Goal: Register for event/course

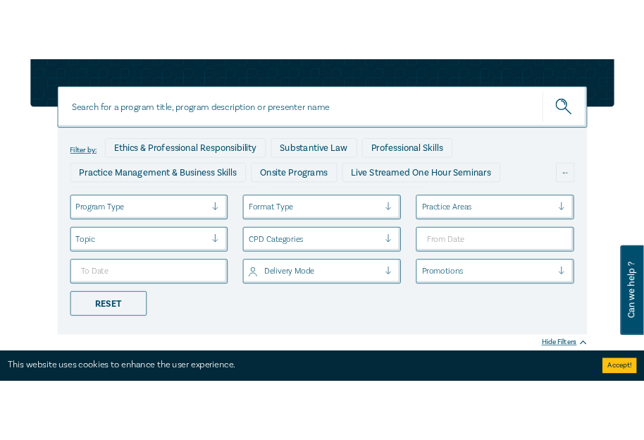
scroll to position [141, 0]
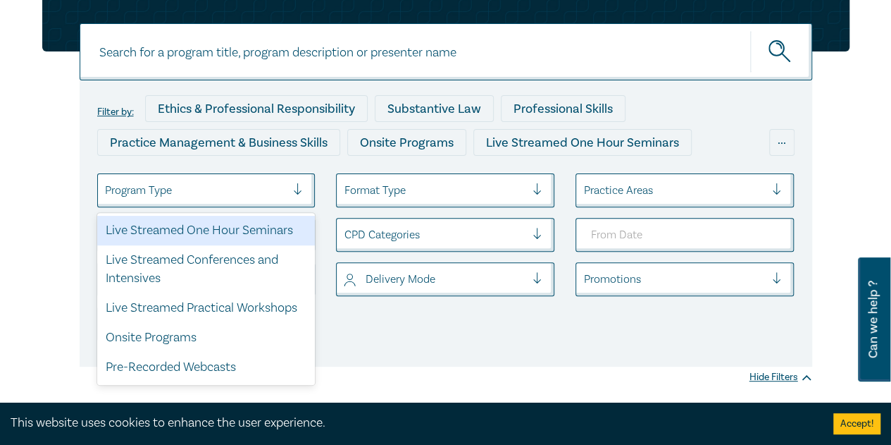
click at [239, 190] on div at bounding box center [196, 190] width 182 height 18
click at [231, 227] on div "Live Streamed One Hour Seminars" at bounding box center [206, 231] width 218 height 30
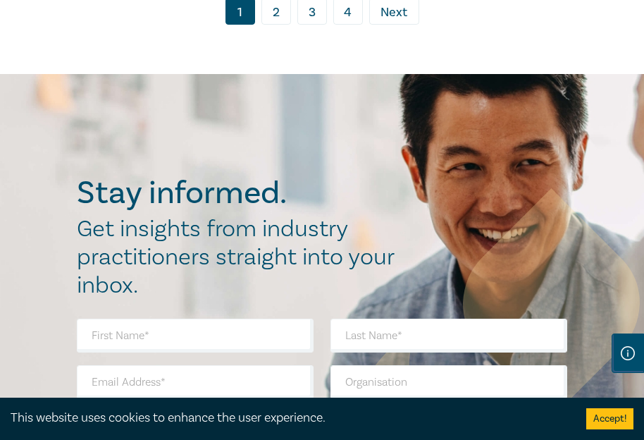
scroll to position [12262, 0]
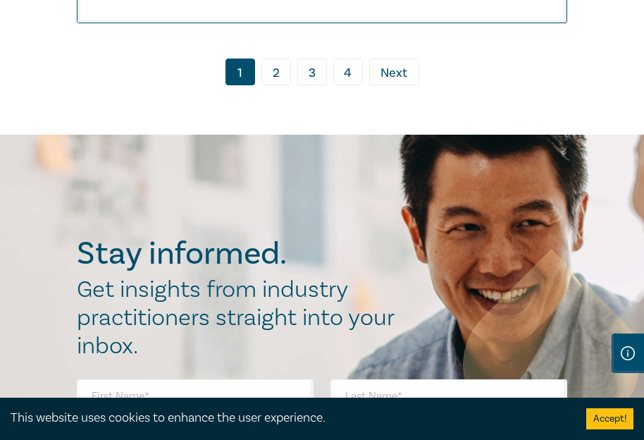
click at [274, 85] on link "2" at bounding box center [276, 71] width 30 height 27
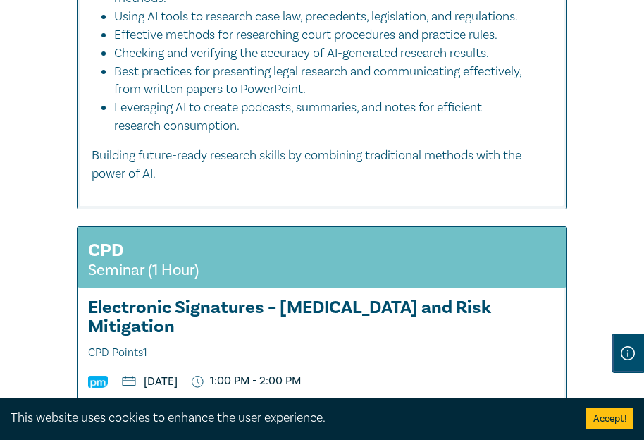
scroll to position [3664, 0]
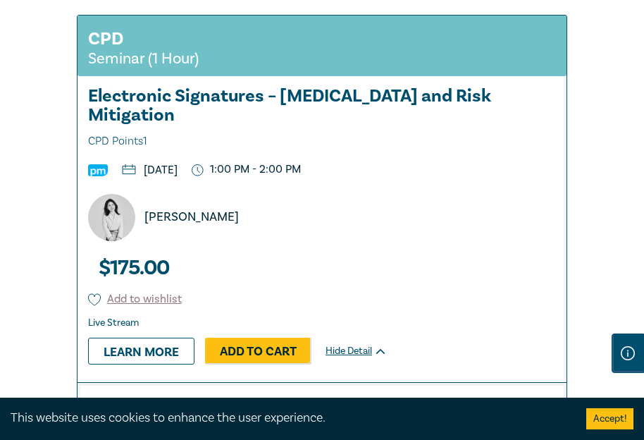
click at [369, 241] on div "Elma Li" at bounding box center [327, 217] width 495 height 47
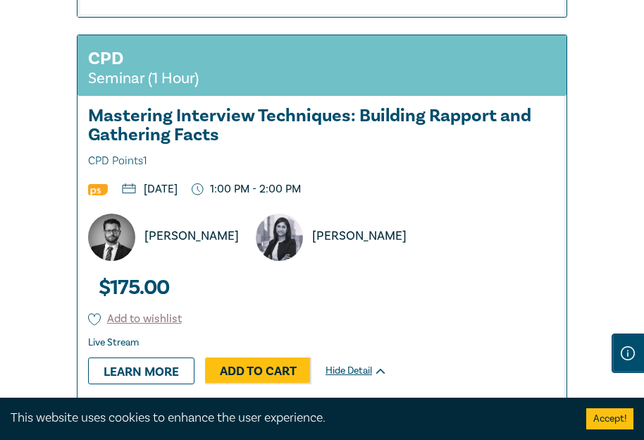
scroll to position [4440, 0]
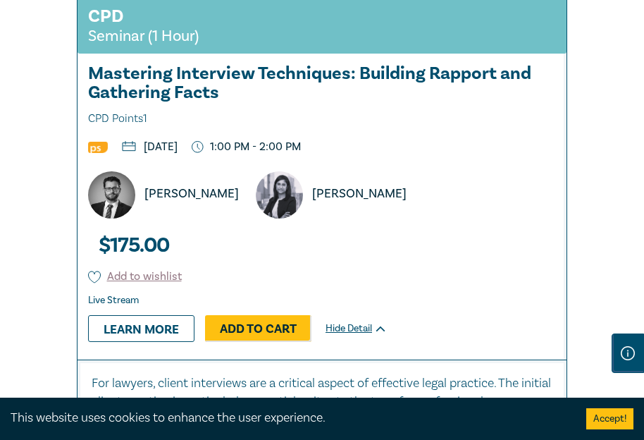
click at [448, 218] on div "Paul Kounnas Shalini Mendis" at bounding box center [327, 194] width 495 height 47
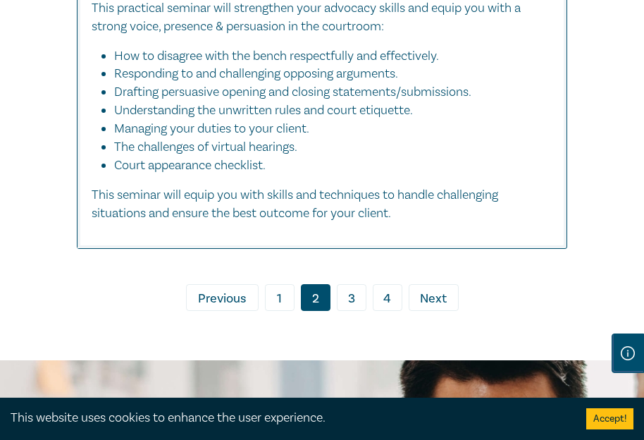
scroll to position [11557, 0]
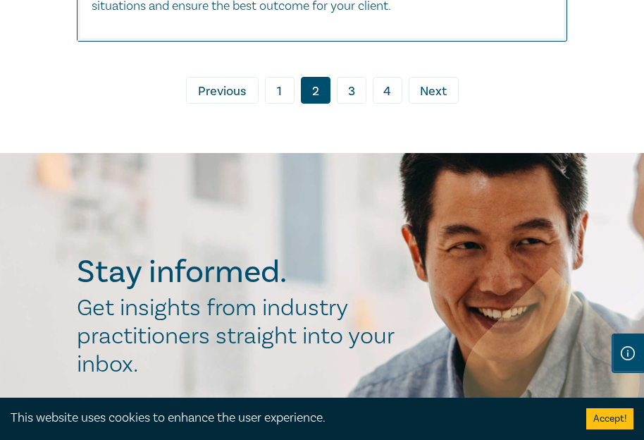
click at [352, 104] on link "3" at bounding box center [352, 90] width 30 height 27
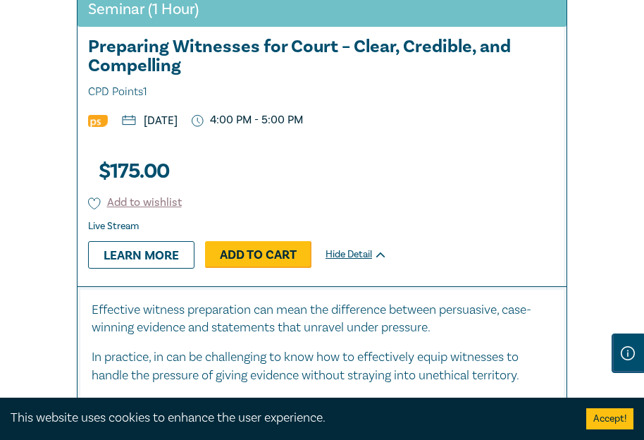
scroll to position [10944, 0]
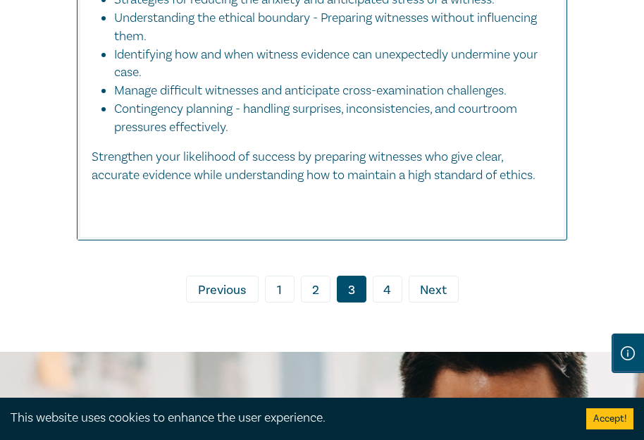
drag, startPoint x: 392, startPoint y: 297, endPoint x: 399, endPoint y: 288, distance: 11.6
click at [392, 297] on link "4" at bounding box center [388, 289] width 30 height 27
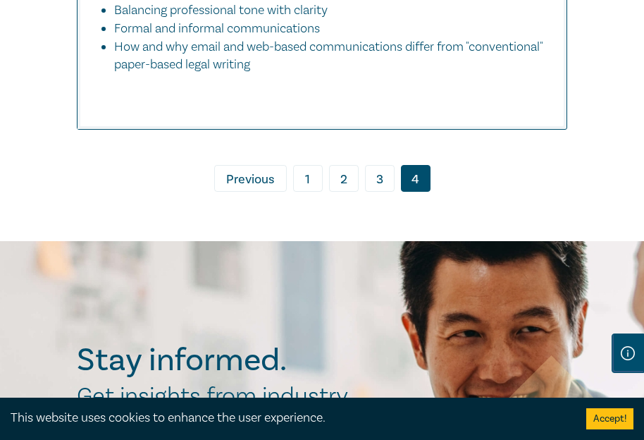
scroll to position [5285, 0]
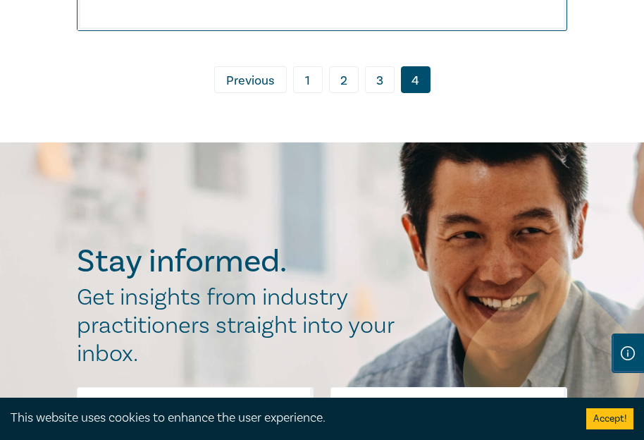
drag, startPoint x: 149, startPoint y: 95, endPoint x: 166, endPoint y: 144, distance: 51.5
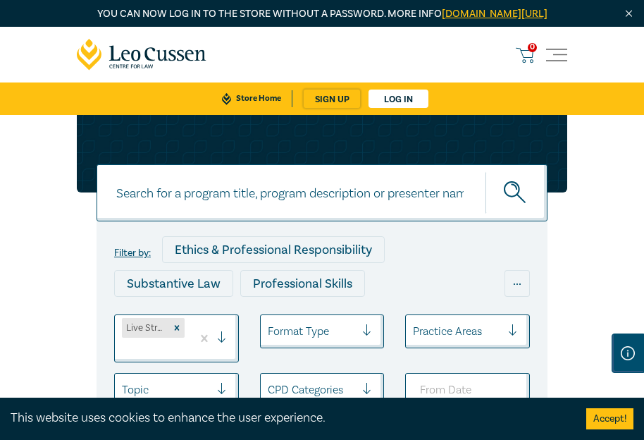
scroll to position [70, 0]
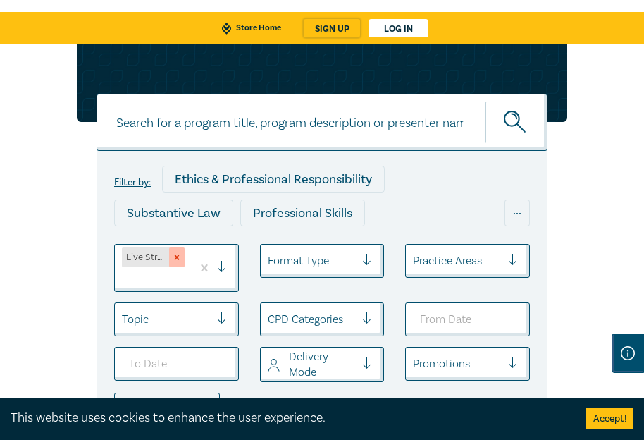
click at [176, 262] on icon "Remove Live Streamed One Hour Seminars" at bounding box center [177, 257] width 10 height 10
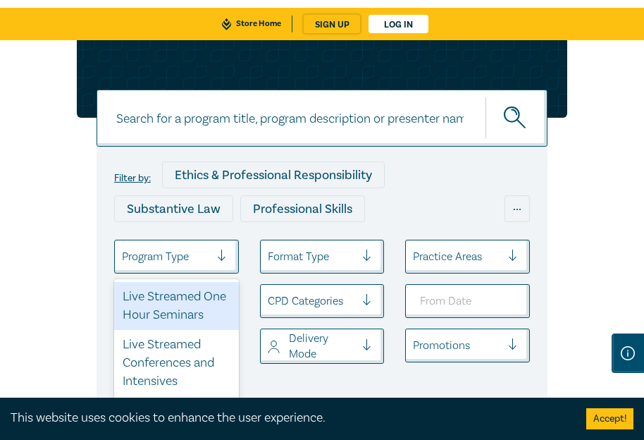
click at [180, 266] on div at bounding box center [166, 256] width 88 height 18
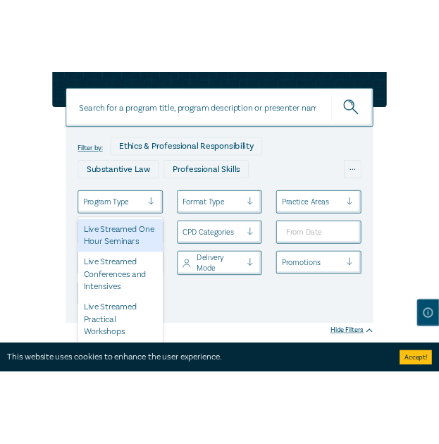
scroll to position [147, 0]
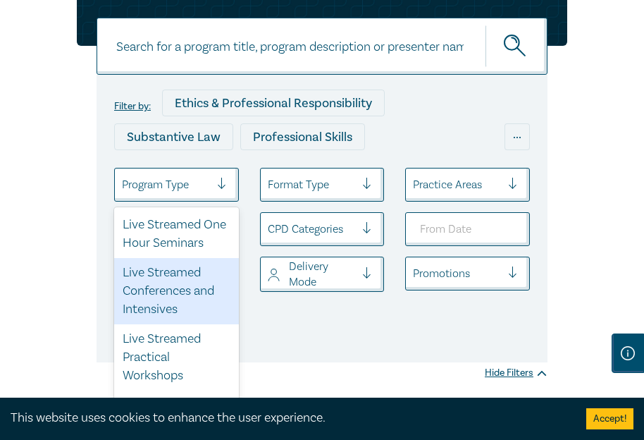
click at [172, 304] on div "Live Streamed Conferences and Intensives" at bounding box center [176, 291] width 125 height 66
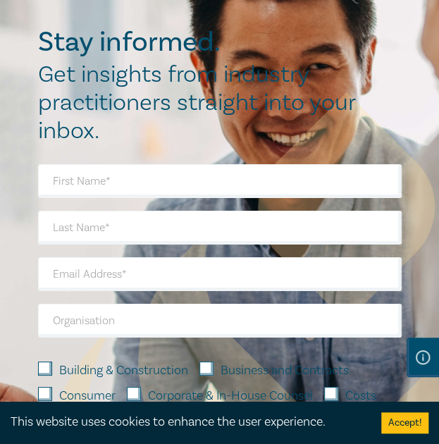
scroll to position [6418, 0]
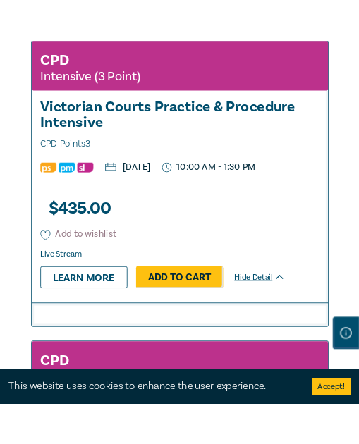
scroll to position [1128, 0]
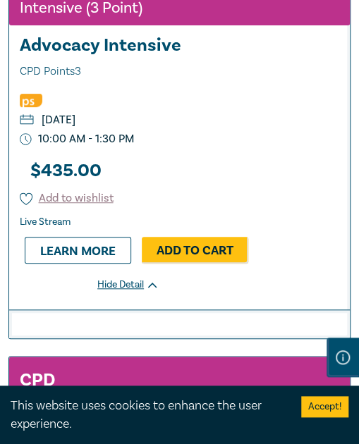
click at [248, 129] on ul "Wednesday, 10 December 2025 10:00 AM - 1:30 PM" at bounding box center [179, 119] width 340 height 53
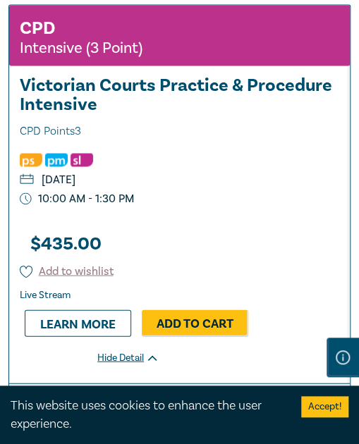
scroll to position [1480, 0]
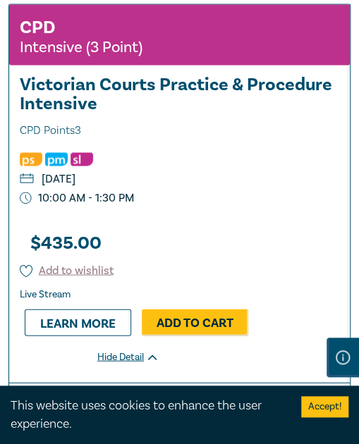
click at [247, 170] on ul "Wednesday, 28 January 2026 10:00 AM - 1:30 PM" at bounding box center [179, 178] width 340 height 53
click at [271, 236] on div "CPD Intensive (3 Point) Victorian Courts Practice & Procedure Intensive CPD Poi…" at bounding box center [179, 192] width 340 height 377
click at [283, 229] on div "CPD Intensive (3 Point) Victorian Courts Practice & Procedure Intensive CPD Poi…" at bounding box center [179, 192] width 340 height 377
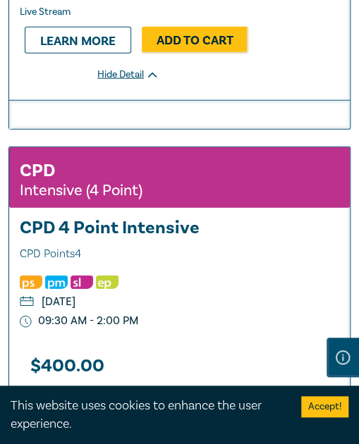
scroll to position [1903, 0]
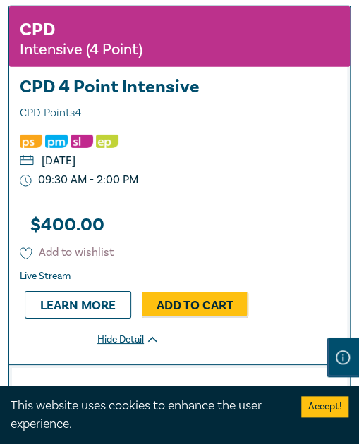
click at [248, 226] on div "$ 400.00 Add to wishlist Live Stream Learn more Add to Cart Hide Detail" at bounding box center [136, 284] width 254 height 160
click at [235, 222] on div "$ 400.00 Add to wishlist Live Stream Learn more Add to Cart Hide Detail" at bounding box center [136, 284] width 254 height 160
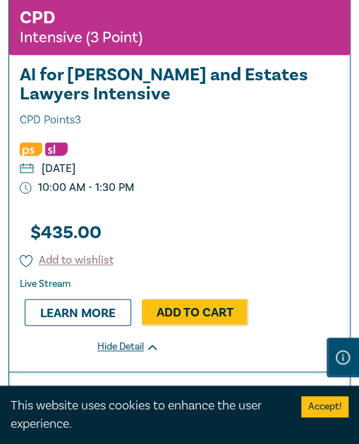
scroll to position [2396, 0]
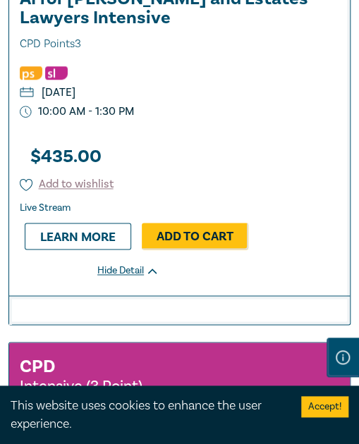
click at [258, 175] on div "$ 435.00 Add to wishlist Live Stream Learn more Add to Cart Hide Detail" at bounding box center [136, 216] width 254 height 160
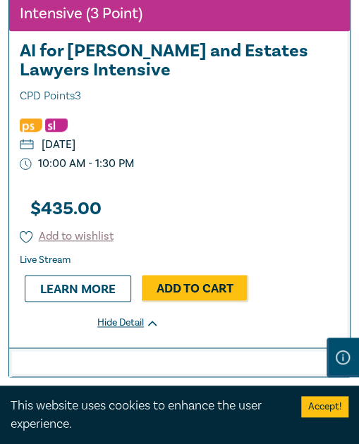
scroll to position [2255, 0]
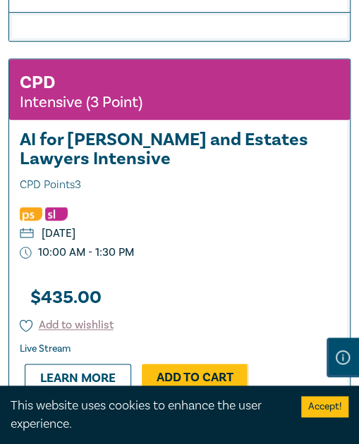
click at [255, 256] on p "10:00 AM - 1:30 PM" at bounding box center [179, 252] width 319 height 13
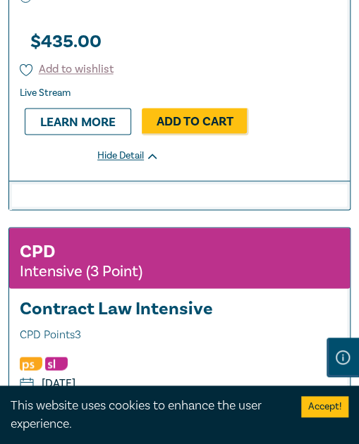
scroll to position [2678, 0]
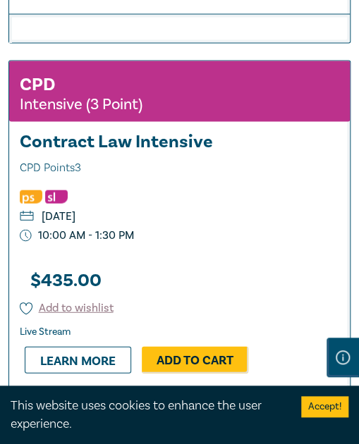
click at [249, 245] on div "CPD Intensive (3 Point) Contract Law Intensive CPD Points 3 Tuesday, 10 Februar…" at bounding box center [179, 240] width 340 height 358
click at [244, 252] on div at bounding box center [179, 254] width 340 height 11
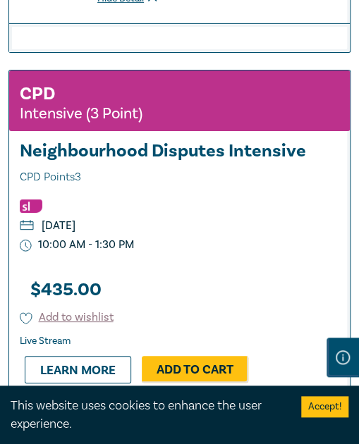
scroll to position [3101, 0]
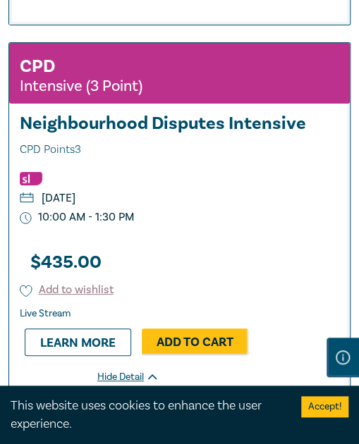
click at [226, 246] on div "$ 435.00 Add to wishlist Live Stream Learn more Add to Cart Hide Detail" at bounding box center [136, 322] width 254 height 160
click at [262, 228] on div "CPD Intensive (3 Point) Neighbourhood Disputes Intensive CPD Points 3 Friday, 1…" at bounding box center [179, 222] width 340 height 358
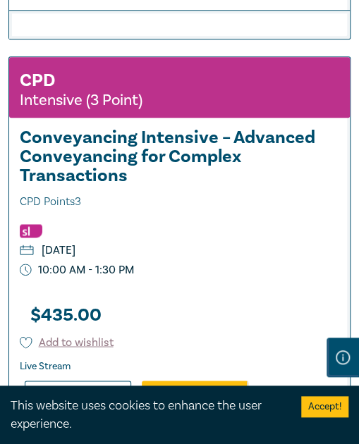
scroll to position [3523, 0]
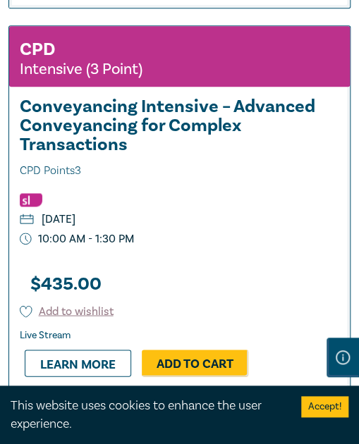
click at [217, 223] on p "Friday, 20 February 2026" at bounding box center [172, 219] width 305 height 11
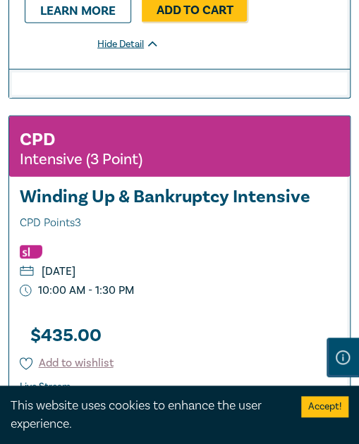
scroll to position [3946, 0]
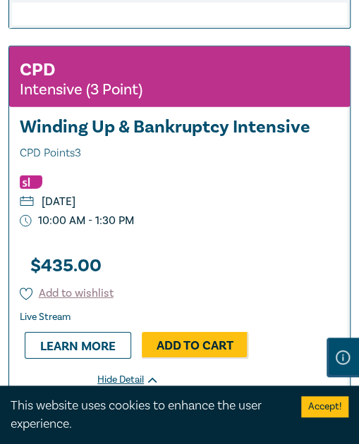
click at [261, 175] on li at bounding box center [172, 182] width 305 height 14
click at [271, 192] on ul "Tuesday, 24 February 2026 10:00 AM - 1:30 PM" at bounding box center [179, 201] width 340 height 53
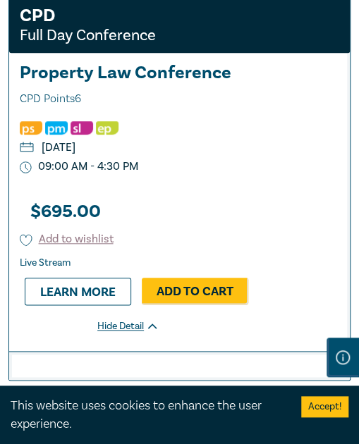
scroll to position [4440, 0]
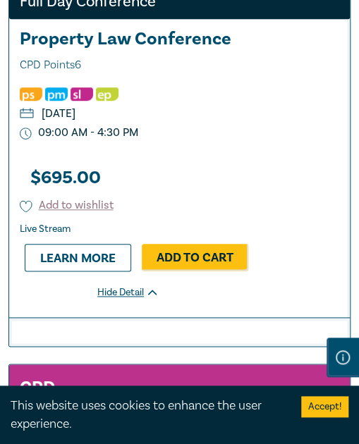
drag, startPoint x: 275, startPoint y: 126, endPoint x: 271, endPoint y: 133, distance: 7.9
click at [275, 126] on p "09:00 AM - 4:30 PM" at bounding box center [179, 132] width 319 height 13
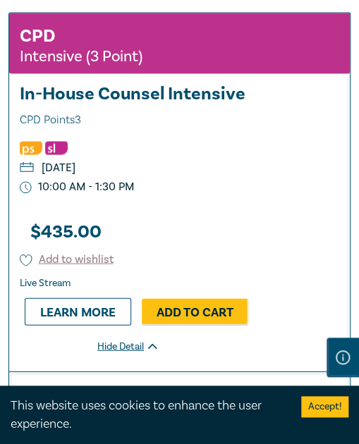
scroll to position [4792, 0]
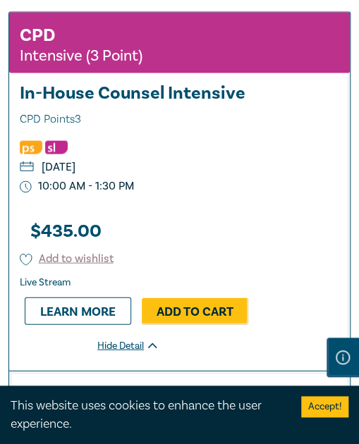
click at [292, 216] on div "CPD Intensive (3 Point) In-House Counsel Intensive CPD Points 3 Thursday, 5 Mar…" at bounding box center [179, 191] width 340 height 358
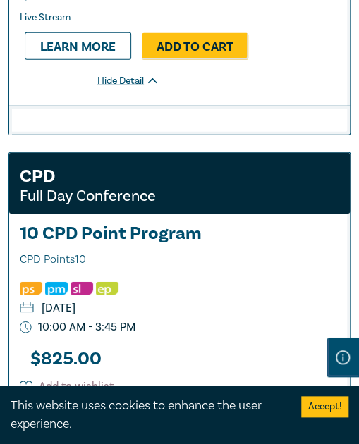
scroll to position [5144, 0]
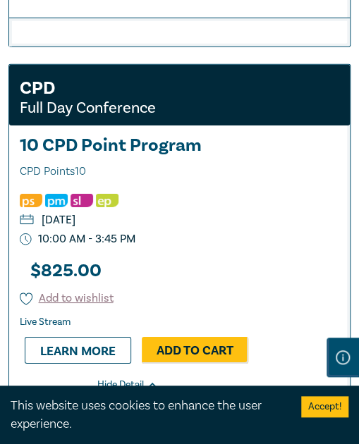
click at [245, 266] on div "$ 825.00 Add to wishlist Live Stream Learn more Add to Cart Hide Detail" at bounding box center [136, 330] width 254 height 160
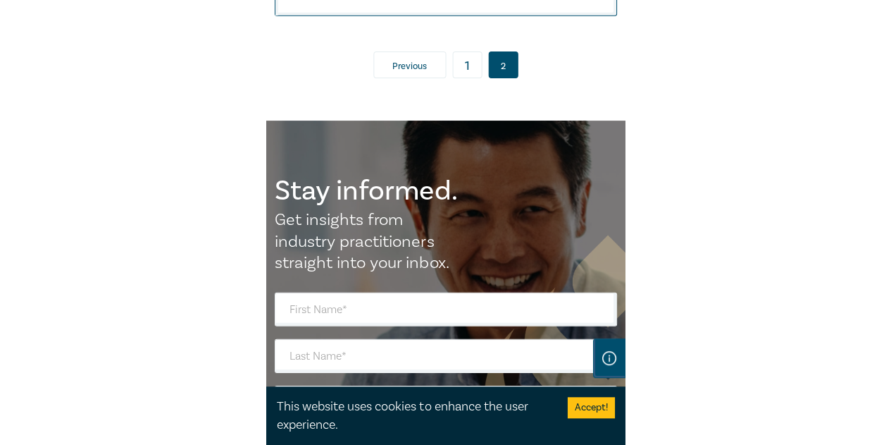
scroll to position [3374, 0]
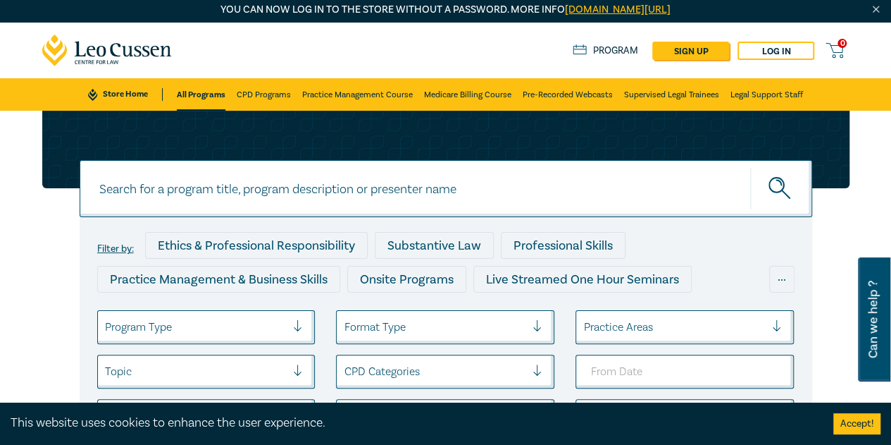
click at [247, 326] on div at bounding box center [196, 327] width 182 height 18
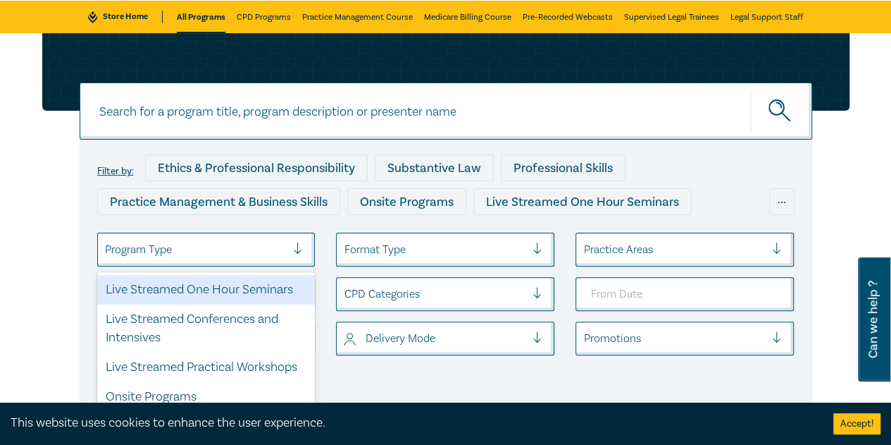
scroll to position [86, 0]
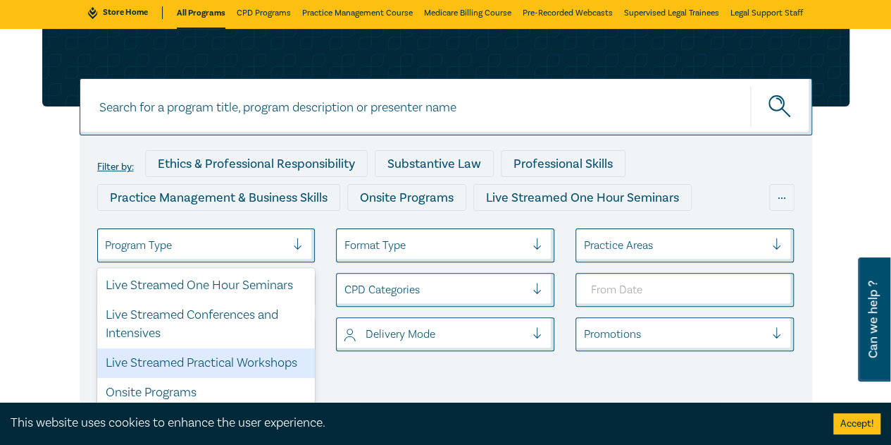
click at [249, 368] on div "Live Streamed Practical Workshops" at bounding box center [206, 363] width 218 height 30
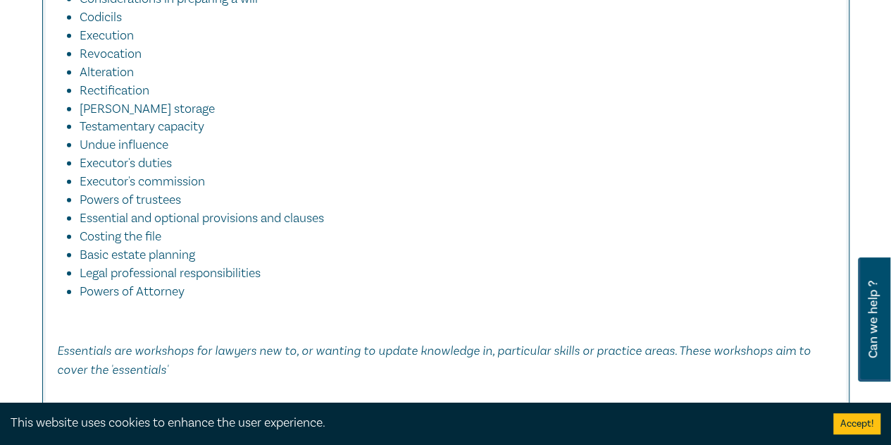
scroll to position [2411, 0]
